Goal: Task Accomplishment & Management: Complete application form

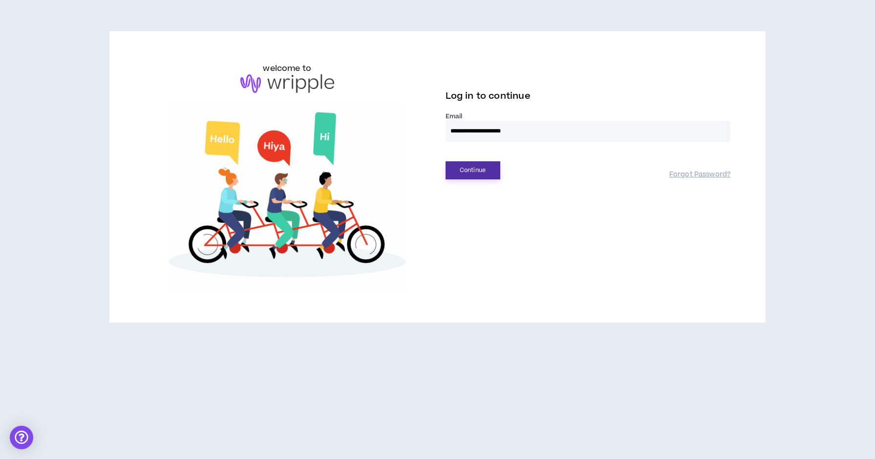
type input "**********"
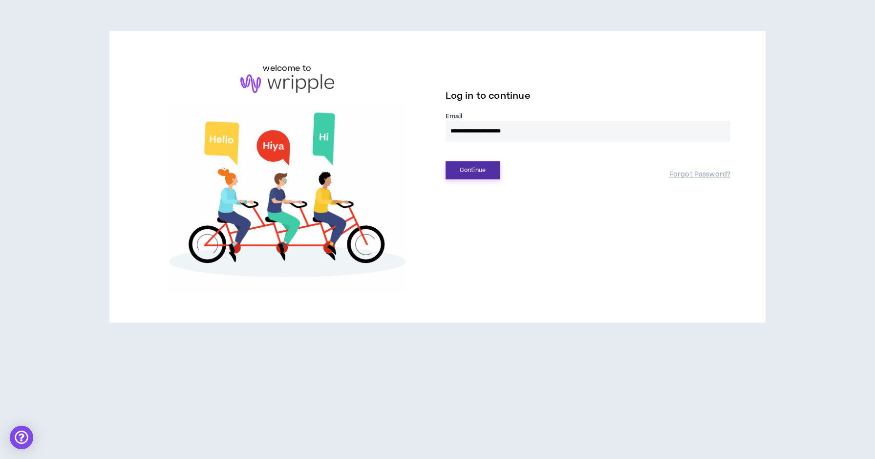
click at [496, 161] on button "Continue" at bounding box center [473, 170] width 55 height 18
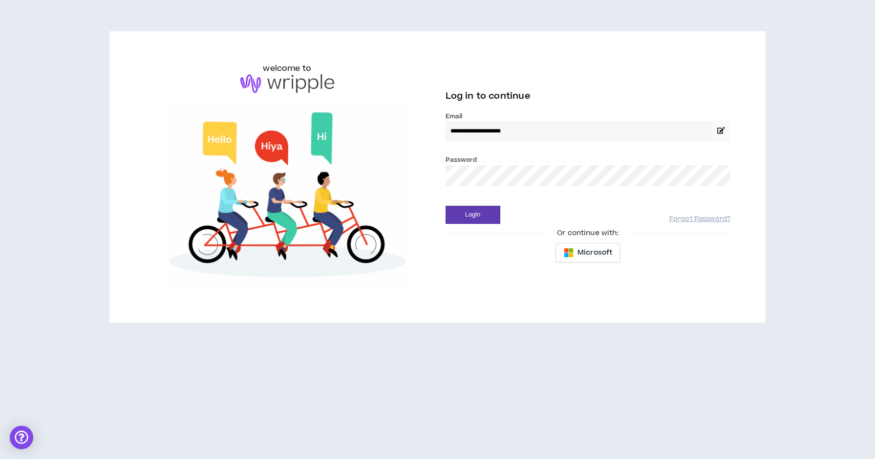
click at [473, 215] on button "Login" at bounding box center [473, 215] width 55 height 18
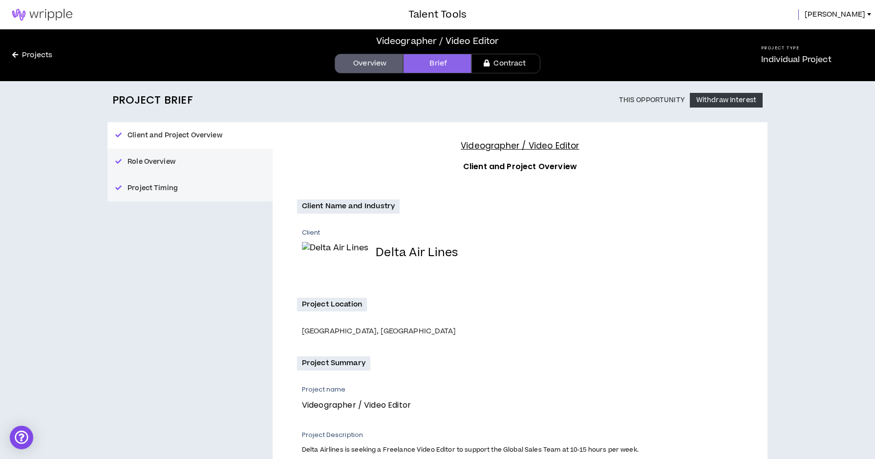
click at [521, 62] on link "Contract" at bounding box center [506, 64] width 68 height 20
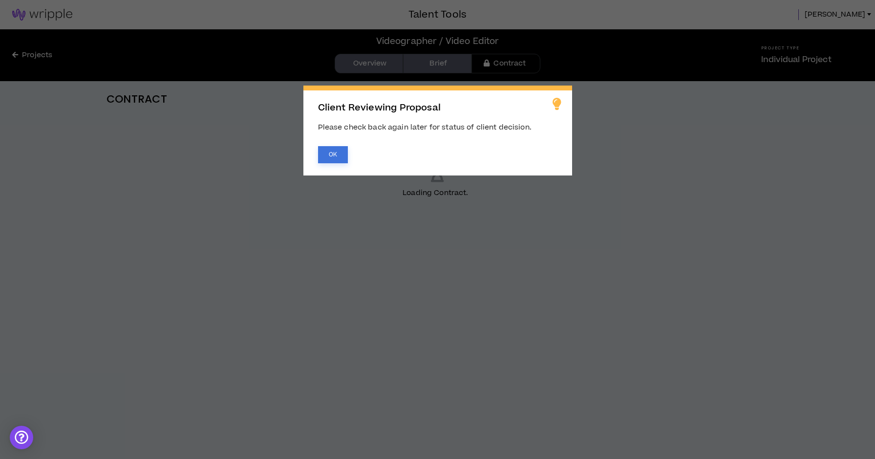
click at [342, 155] on button "OK" at bounding box center [333, 154] width 30 height 17
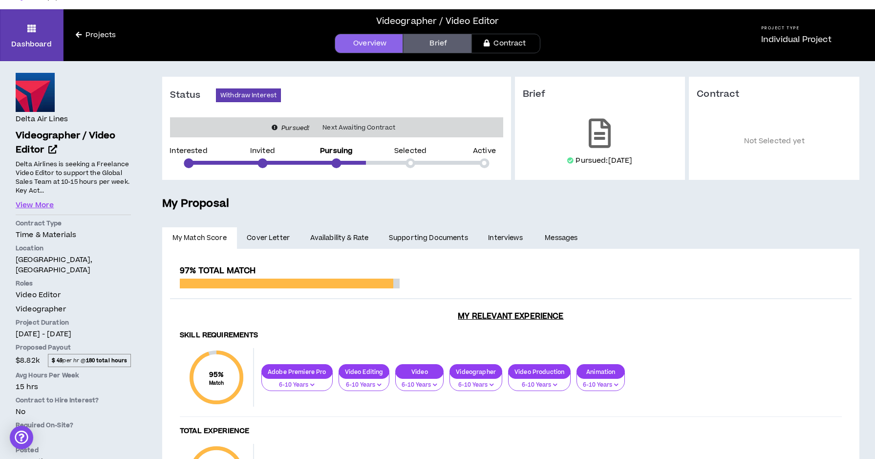
scroll to position [27, 0]
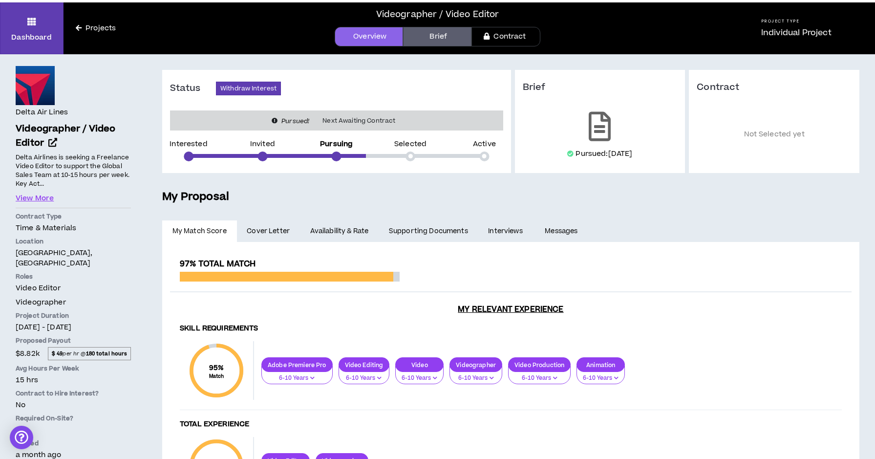
click at [288, 233] on span "Cover Letter" at bounding box center [268, 231] width 43 height 11
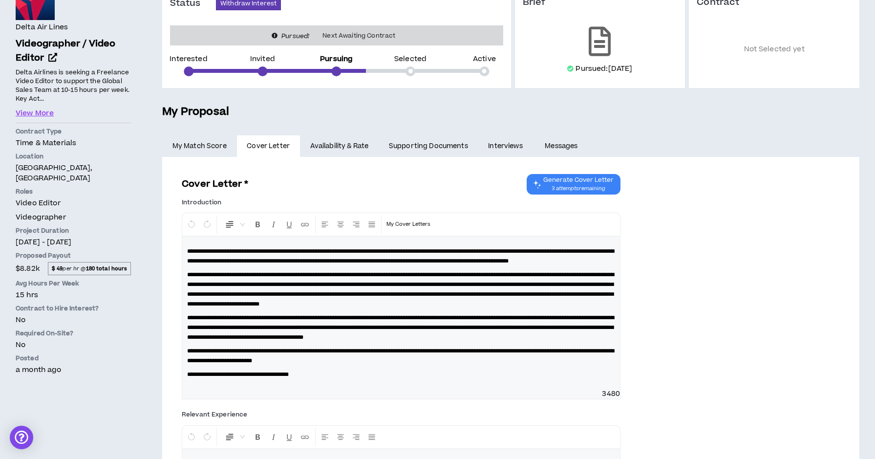
scroll to position [120, 0]
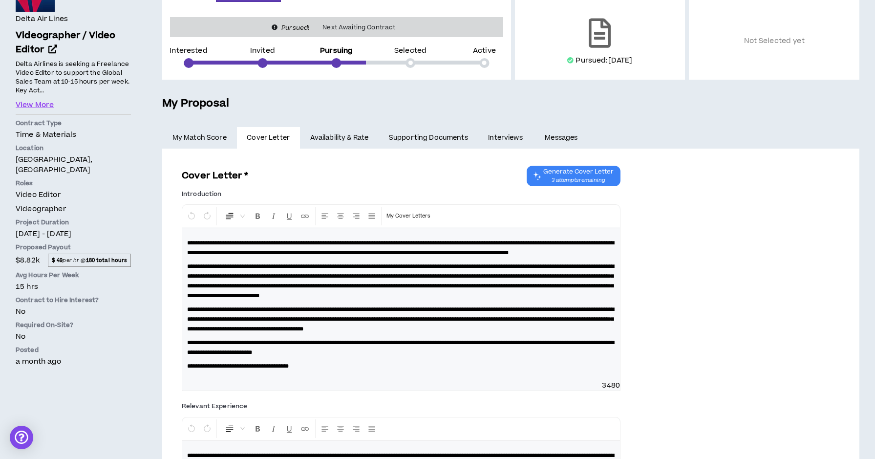
click at [356, 138] on link "Availability & Rate" at bounding box center [339, 138] width 79 height 22
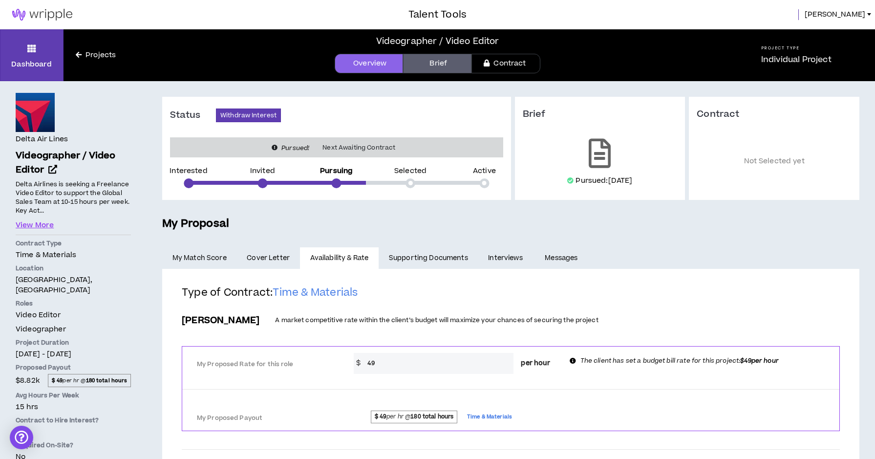
click at [431, 256] on link "Supporting Documents" at bounding box center [428, 258] width 99 height 22
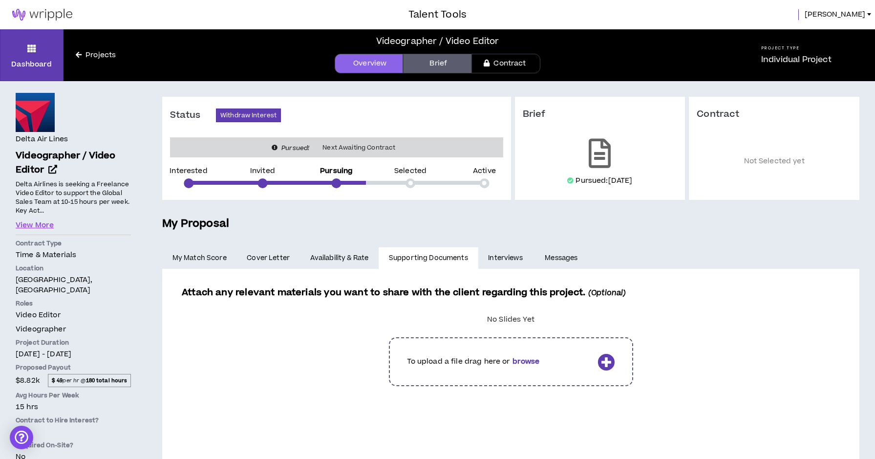
click at [496, 255] on link "Interviews" at bounding box center [506, 258] width 57 height 22
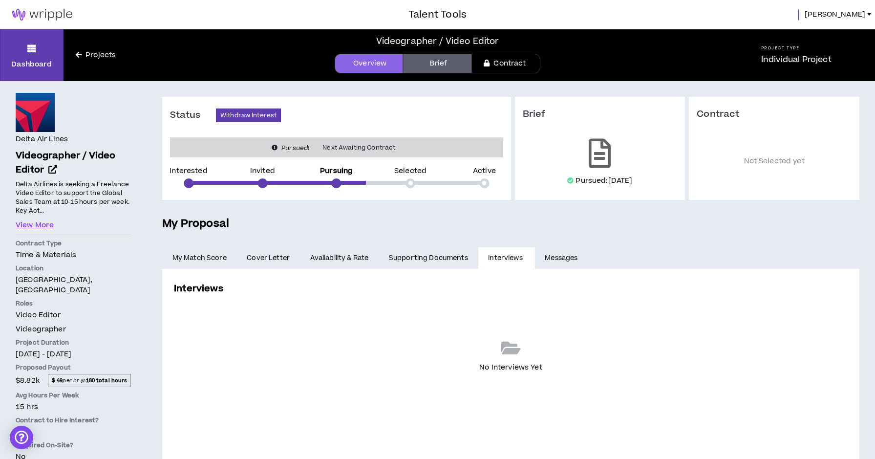
click at [551, 257] on link "Messages" at bounding box center [562, 258] width 55 height 22
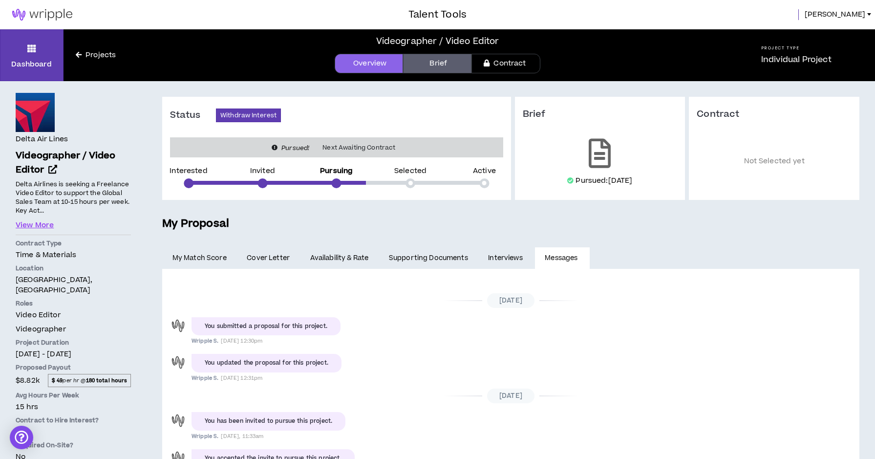
scroll to position [103, 0]
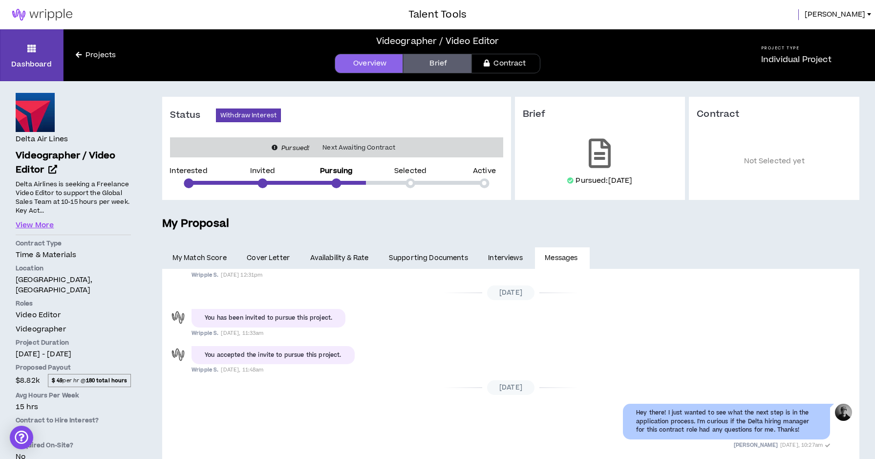
click at [185, 259] on link "My Match Score" at bounding box center [199, 258] width 75 height 22
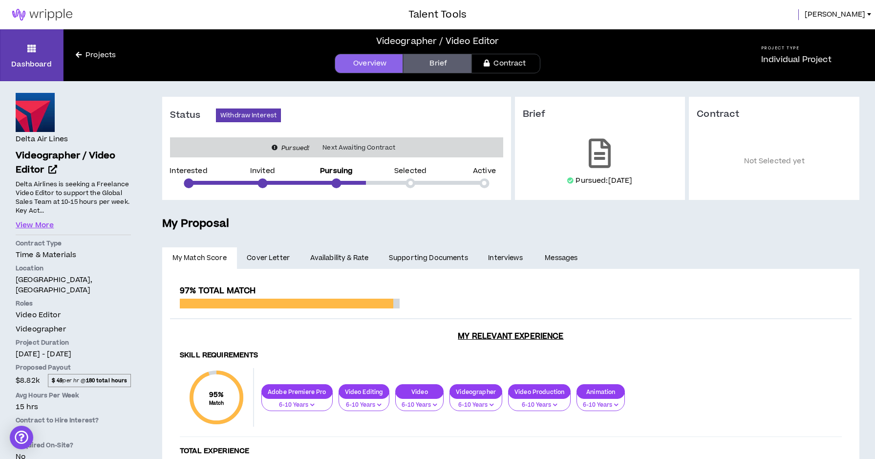
click at [520, 258] on link "Interviews" at bounding box center [506, 258] width 57 height 22
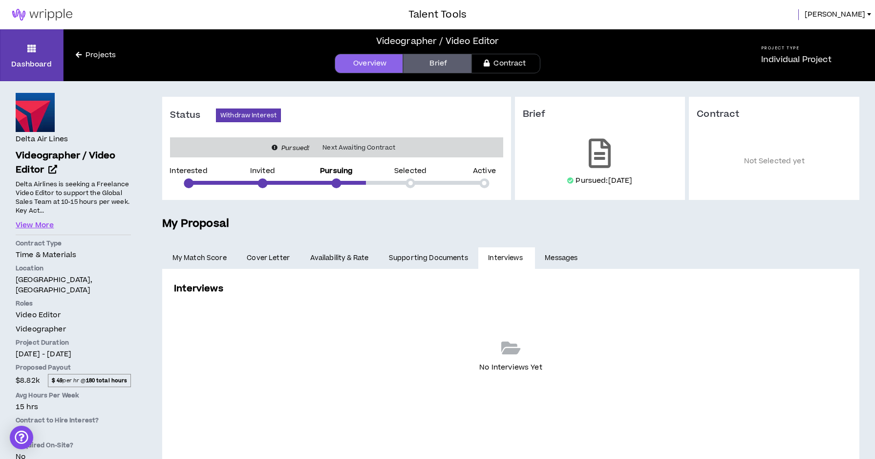
click at [554, 260] on link "Messages" at bounding box center [562, 258] width 55 height 22
